Goal: Information Seeking & Learning: Learn about a topic

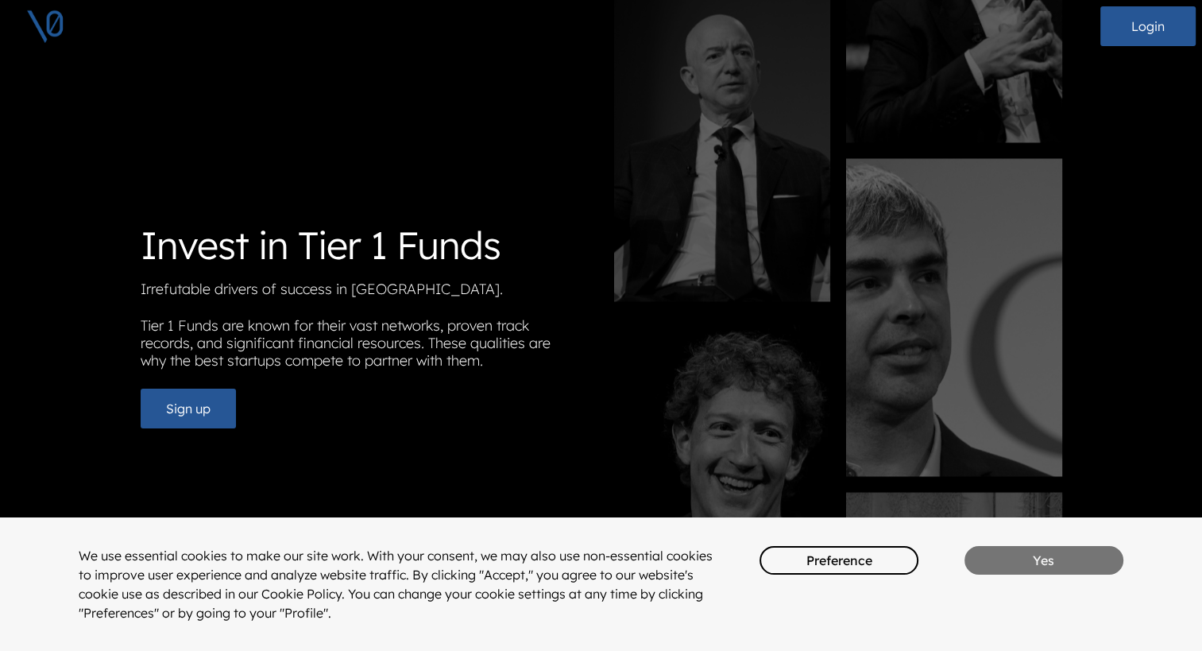
click at [989, 554] on button "Yes" at bounding box center [1044, 560] width 159 height 29
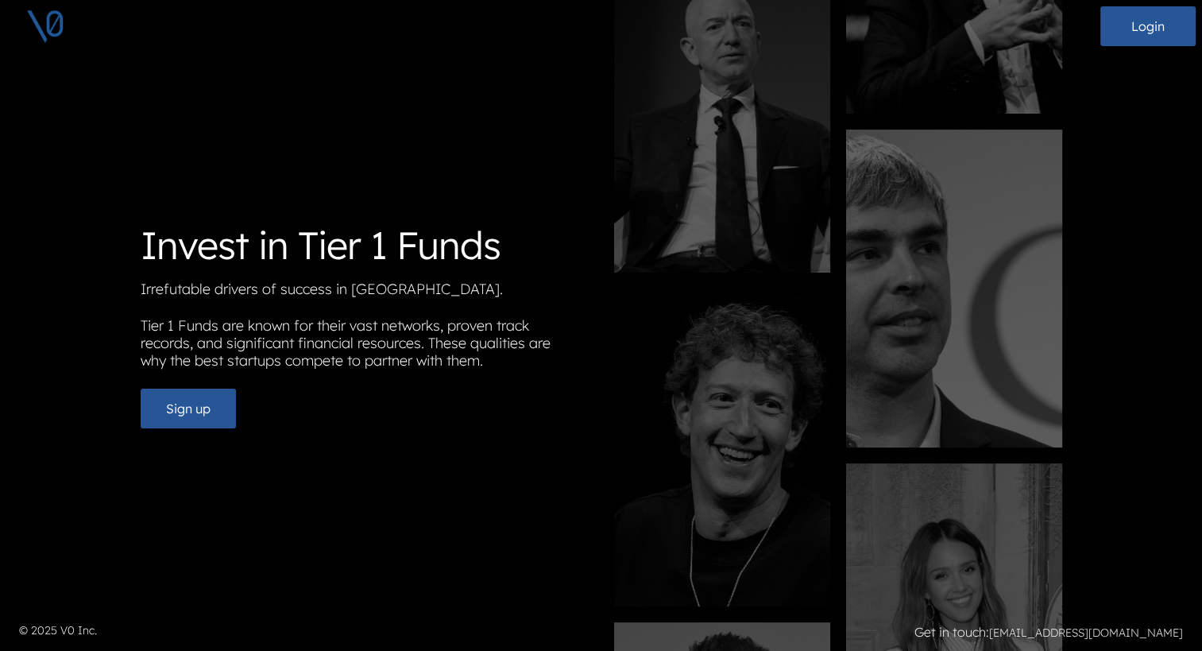
click at [545, 466] on div "Invest in Tier 1 Funds Irrefutable drivers of success in [GEOGRAPHIC_DATA]. Tie…" at bounding box center [602, 325] width 922 height 651
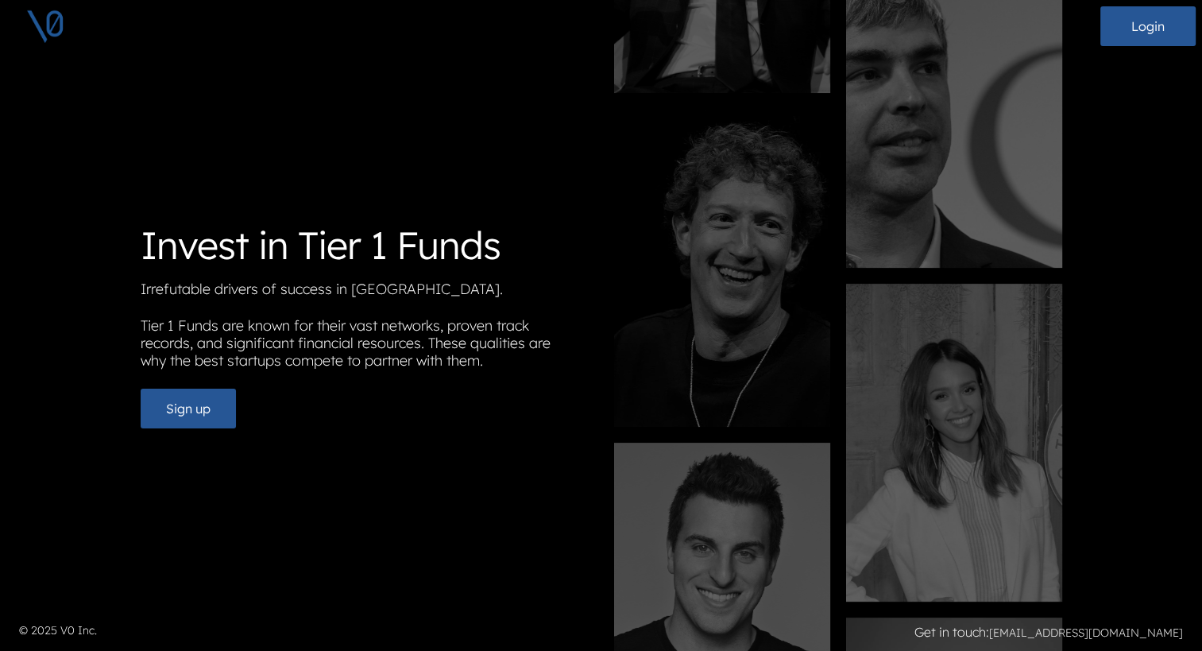
scroll to position [12, 0]
